Goal: Information Seeking & Learning: Learn about a topic

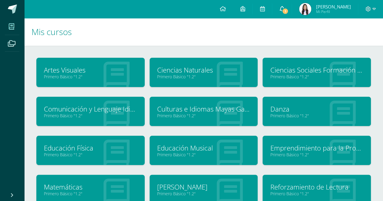
click at [289, 10] on span "1" at bounding box center [285, 11] width 7 height 7
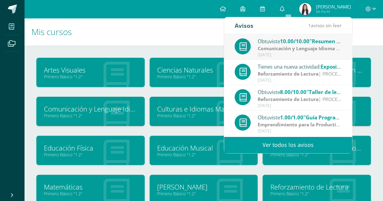
click at [280, 49] on strong "Comunicación y Lenguaje Idioma Español" at bounding box center [306, 48] width 97 height 7
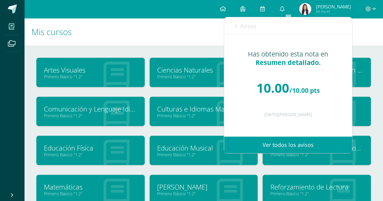
click at [163, 43] on h1 "Mis cursos" at bounding box center [203, 32] width 344 height 28
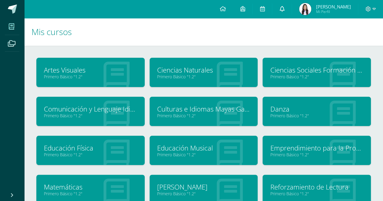
click at [284, 11] on icon at bounding box center [282, 8] width 5 height 5
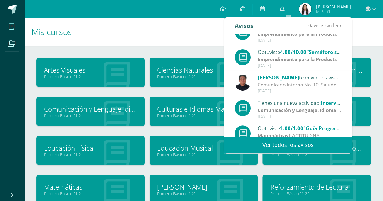
scroll to position [101, 0]
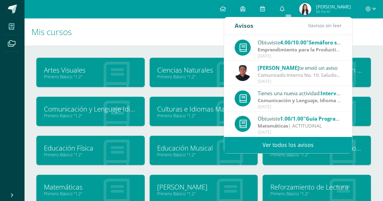
click at [125, 43] on h1 "Mis cursos" at bounding box center [203, 32] width 344 height 28
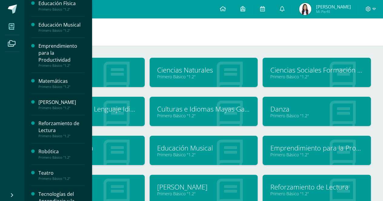
scroll to position [182, 0]
click at [54, 86] on div "Primero Básico "1.2"" at bounding box center [61, 86] width 46 height 4
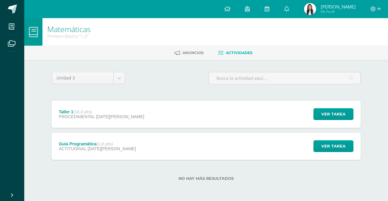
click at [86, 154] on div "Guía Programática (1.0 pts) ACTITUDINAL [DATE][PERSON_NAME]" at bounding box center [96, 146] width 91 height 27
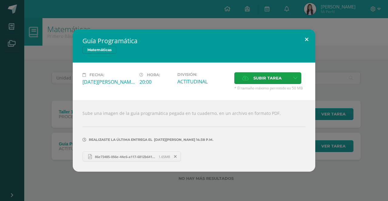
click at [308, 41] on button at bounding box center [306, 39] width 17 height 21
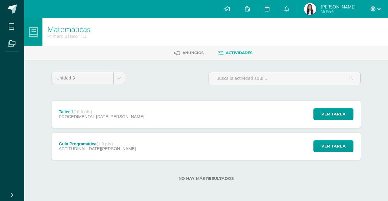
click at [83, 117] on span "PROCEDIMENTAL" at bounding box center [77, 116] width 36 height 5
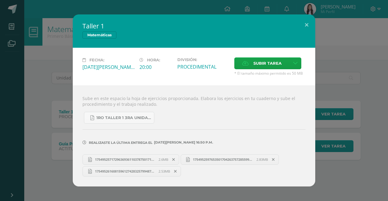
click at [141, 158] on span "17549525717296369361103787501719.jpg" at bounding box center [125, 159] width 67 height 5
click at [172, 160] on icon at bounding box center [173, 160] width 3 height 4
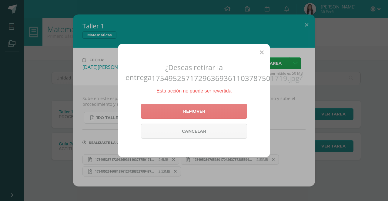
click at [181, 118] on link "Remover" at bounding box center [194, 111] width 106 height 15
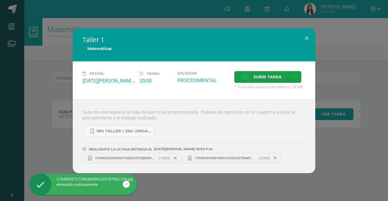
click at [174, 158] on icon at bounding box center [175, 158] width 3 height 4
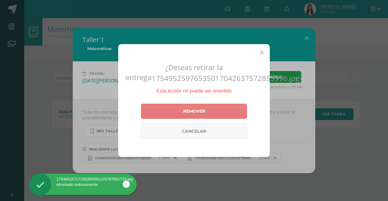
click at [197, 113] on link "Remover" at bounding box center [194, 111] width 106 height 15
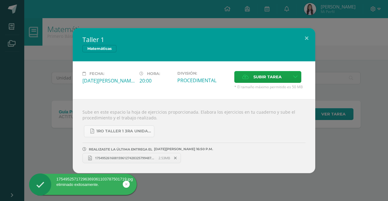
click at [177, 156] on span at bounding box center [175, 158] width 10 height 7
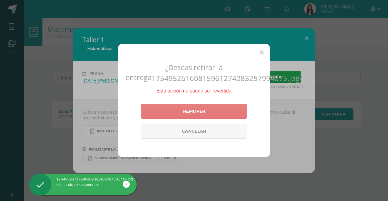
click at [183, 111] on link "Remover" at bounding box center [194, 111] width 106 height 15
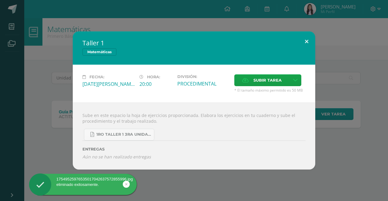
click at [307, 41] on button at bounding box center [306, 41] width 17 height 21
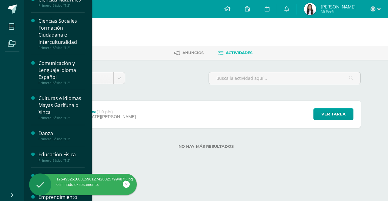
scroll to position [61, 0]
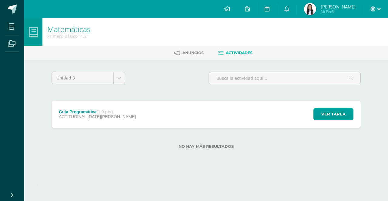
click at [130, 159] on div "Unidad 3 Unidad 1 Unidad 2 Unidad 3 Taller 1 (10.0 pts) PROCEDIMENTAL 13 de Ago…" at bounding box center [205, 114] width 333 height 108
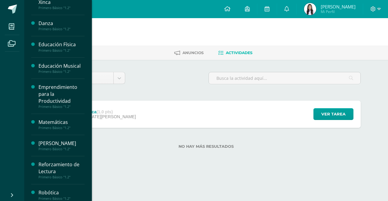
scroll to position [151, 0]
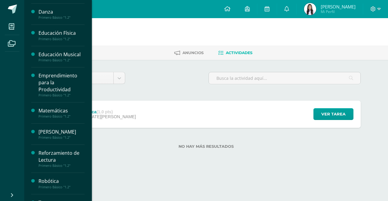
click at [55, 105] on div "Matemáticas Primero Básico "1.2"" at bounding box center [57, 113] width 53 height 21
click at [56, 111] on div "Matemáticas" at bounding box center [61, 111] width 46 height 7
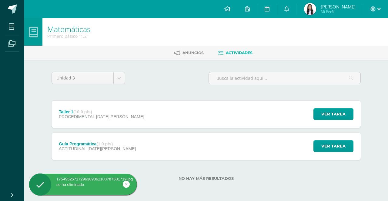
click at [126, 122] on div "Taller 1 (10.0 pts) PROCEDIMENTAL 13 de Agosto" at bounding box center [101, 114] width 100 height 27
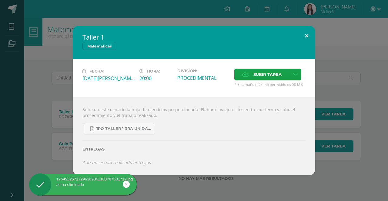
click at [310, 37] on button at bounding box center [306, 36] width 17 height 21
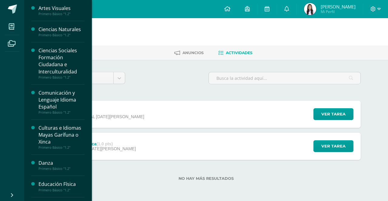
click at [56, 14] on div "Primero Básico "1.2"" at bounding box center [61, 14] width 46 height 4
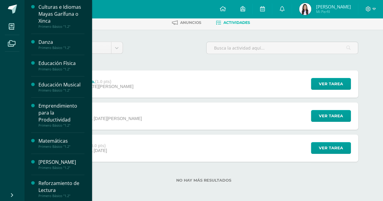
scroll to position [212, 0]
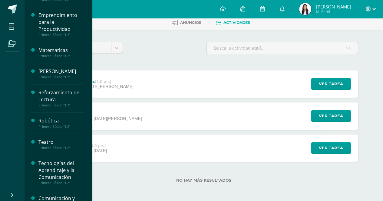
click at [58, 128] on div "Primero Básico "1.2"" at bounding box center [61, 127] width 46 height 4
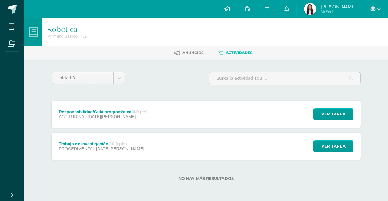
click at [122, 139] on div "Trabajo de investigación (10.0 pts) PROCEDIMENTAL [DATE][PERSON_NAME]" at bounding box center [101, 146] width 100 height 27
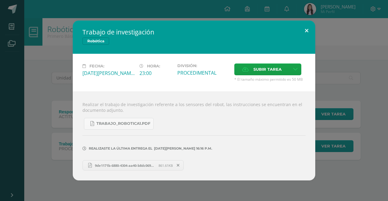
click at [307, 32] on button at bounding box center [306, 31] width 17 height 21
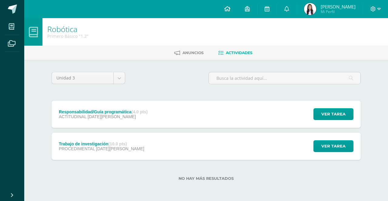
click at [230, 9] on icon at bounding box center [227, 8] width 6 height 5
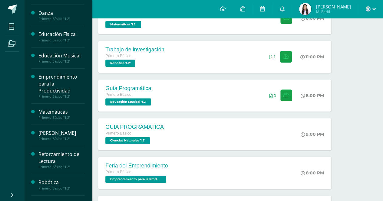
scroll to position [151, 0]
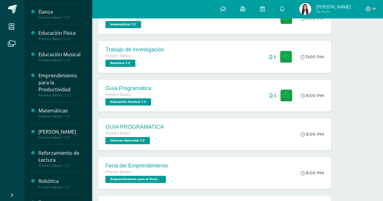
click at [53, 112] on div "Matemáticas" at bounding box center [61, 111] width 46 height 7
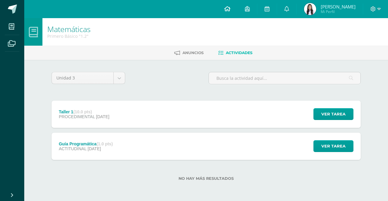
click at [230, 10] on icon at bounding box center [227, 8] width 6 height 5
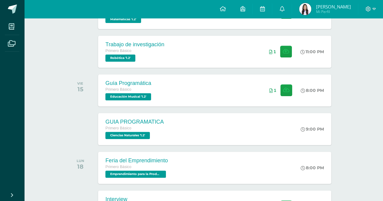
scroll to position [333, 0]
